Goal: Task Accomplishment & Management: Use online tool/utility

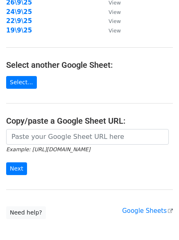
scroll to position [142, 0]
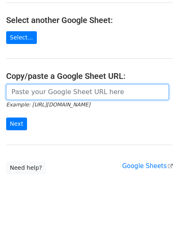
click at [56, 89] on input "url" at bounding box center [87, 92] width 163 height 16
paste input "[URL][DOMAIN_NAME]"
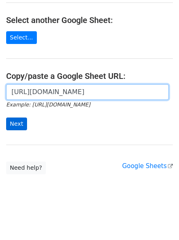
scroll to position [0, 184]
type input "[URL][DOMAIN_NAME]"
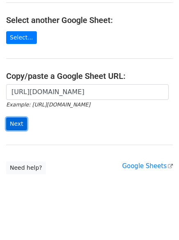
scroll to position [0, 0]
click at [13, 120] on input "Next" at bounding box center [16, 123] width 21 height 13
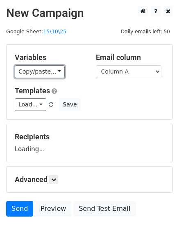
click at [35, 77] on link "Copy/paste..." at bounding box center [40, 71] width 50 height 13
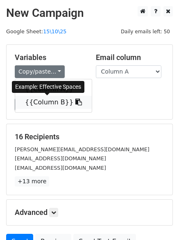
click at [44, 103] on link "{{Column B}}" at bounding box center [53, 102] width 77 height 13
